Goal: Task Accomplishment & Management: Use online tool/utility

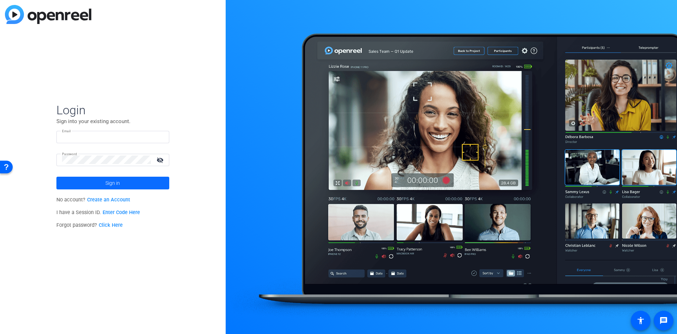
type input "[EMAIL_ADDRESS][PERSON_NAME][DOMAIN_NAME]"
click at [115, 183] on span "Sign in" at bounding box center [112, 183] width 14 height 18
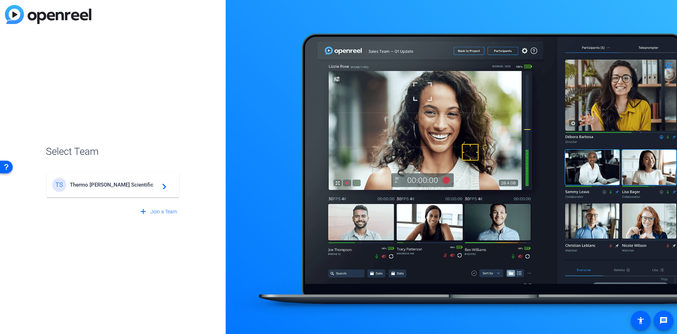
click at [115, 183] on span "Thermo [PERSON_NAME] Scientific" at bounding box center [114, 185] width 88 height 6
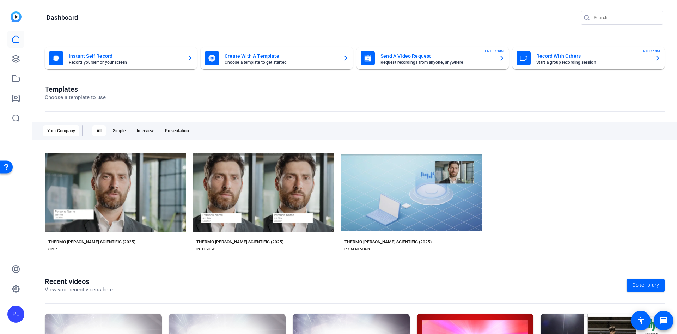
click at [655, 58] on icon "button" at bounding box center [658, 58] width 6 height 8
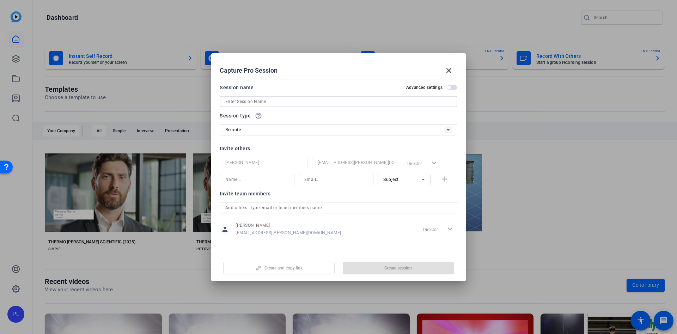
click at [278, 103] on input at bounding box center [338, 101] width 226 height 8
type input "ALM video"
click at [278, 143] on div "Session name Advanced settings ALM video Session type help_outline Remote Invit…" at bounding box center [339, 164] width 238 height 162
click at [254, 182] on input at bounding box center [256, 179] width 63 height 8
type input "s"
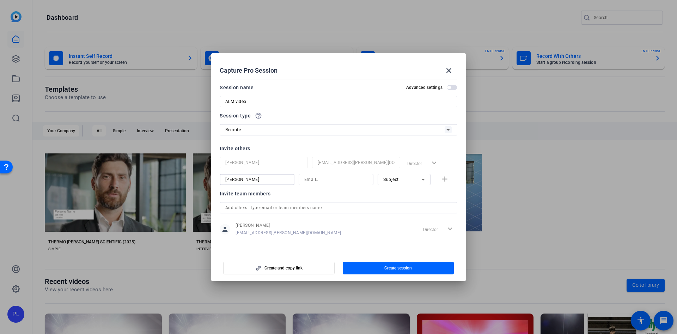
type input "[PERSON_NAME]"
click at [307, 182] on input at bounding box center [335, 179] width 63 height 8
paste input "[EMAIL_ADDRESS][DOMAIN_NAME]"
type input "[EMAIL_ADDRESS][DOMAIN_NAME]"
click at [406, 198] on div "Invite team members person [PERSON_NAME] [PERSON_NAME][EMAIL_ADDRESS][PERSON_NA…" at bounding box center [339, 217] width 238 height 56
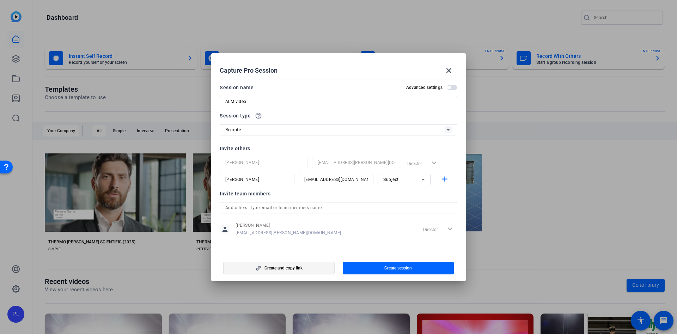
click at [293, 270] on span "Create and copy link" at bounding box center [283, 268] width 38 height 6
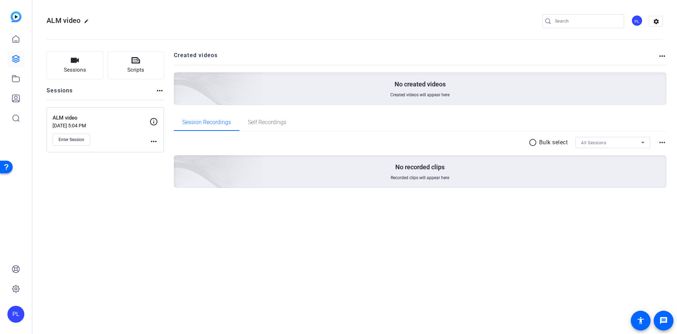
click at [664, 54] on mat-icon "more_horiz" at bounding box center [662, 56] width 8 height 8
click at [393, 41] on div at bounding box center [338, 167] width 677 height 334
click at [86, 144] on button "Enter Session" at bounding box center [72, 140] width 38 height 12
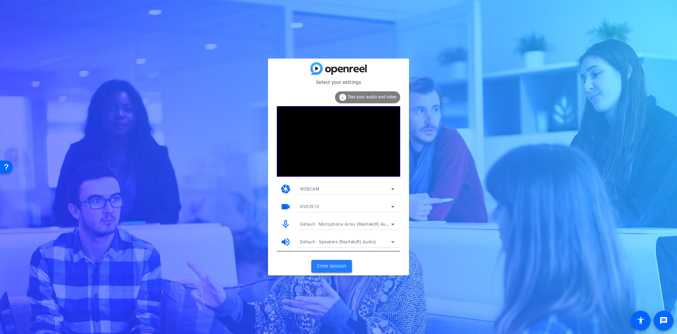
click at [320, 269] on span "Enter session" at bounding box center [331, 265] width 29 height 7
